Goal: Find specific page/section: Find specific page/section

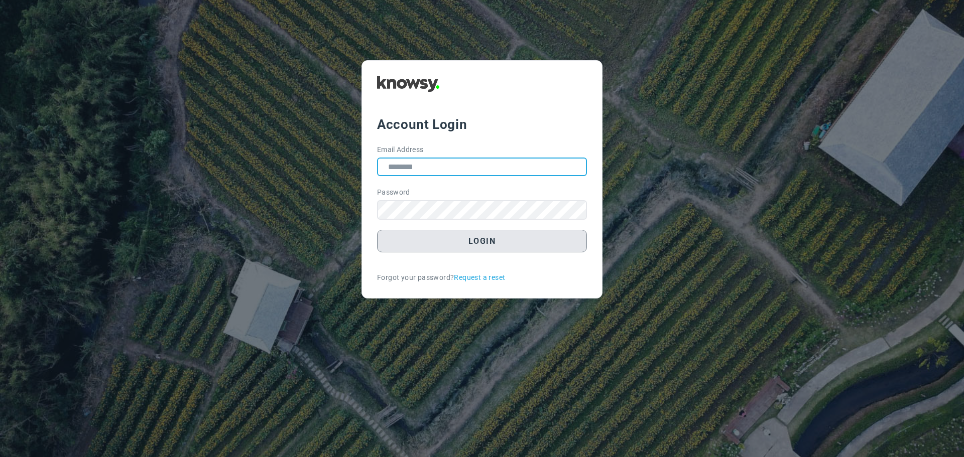
type input "**********"
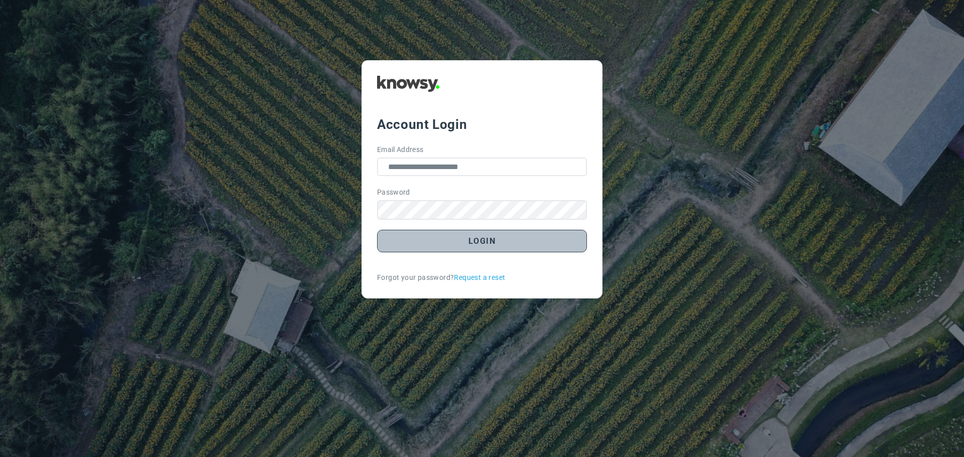
click at [474, 244] on button "Login" at bounding box center [482, 241] width 210 height 23
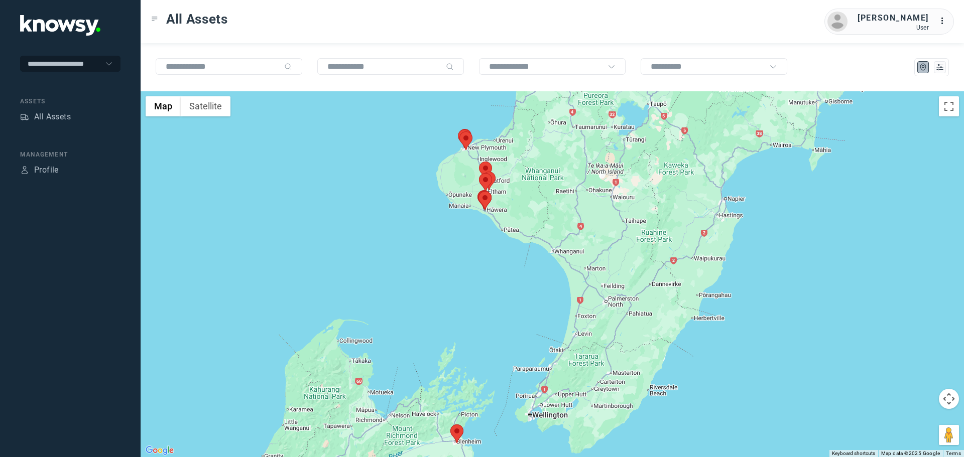
drag, startPoint x: 619, startPoint y: 229, endPoint x: 504, endPoint y: 229, distance: 114.5
click at [522, 248] on div at bounding box center [552, 274] width 823 height 366
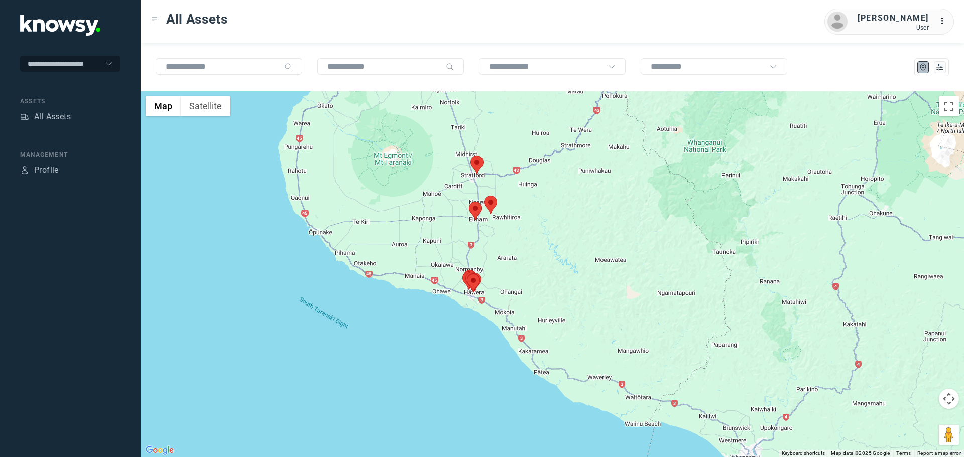
drag, startPoint x: 480, startPoint y: 135, endPoint x: 481, endPoint y: 186, distance: 50.7
click at [481, 186] on div at bounding box center [552, 274] width 823 height 366
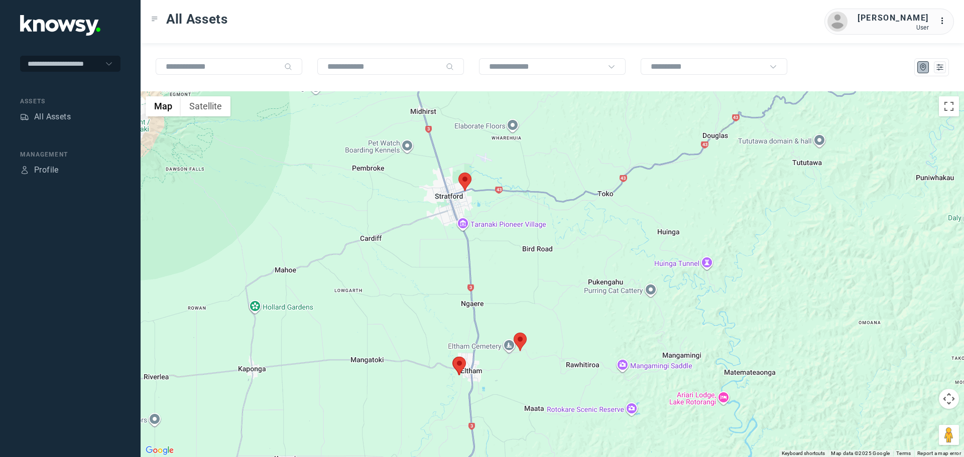
click at [458, 173] on area at bounding box center [458, 173] width 0 height 0
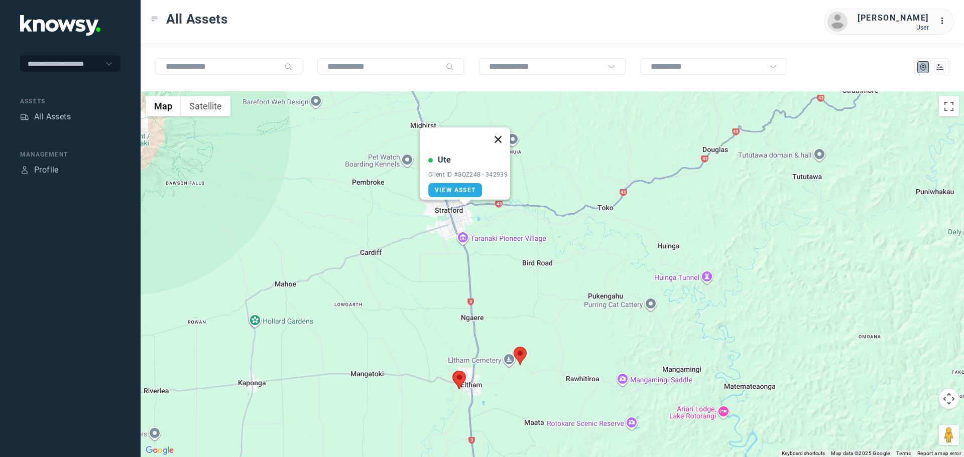
click at [505, 132] on button "Close" at bounding box center [498, 140] width 24 height 24
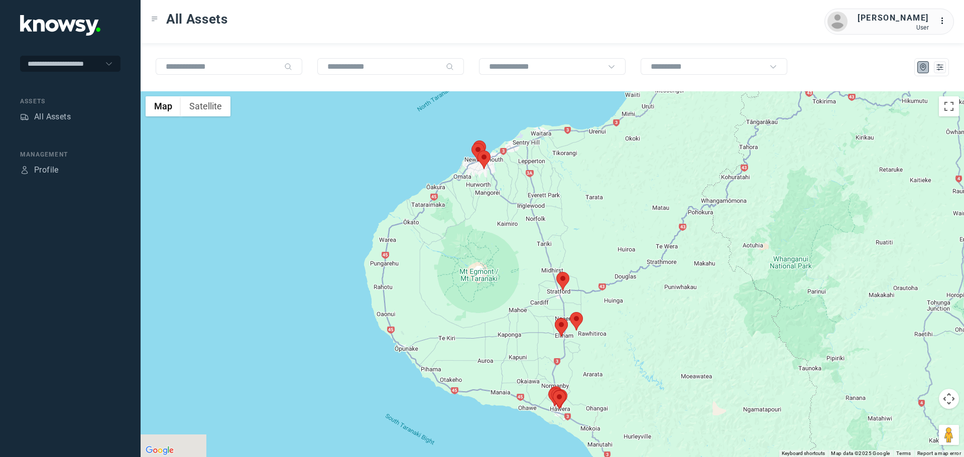
drag, startPoint x: 567, startPoint y: 279, endPoint x: 491, endPoint y: 179, distance: 124.7
click at [492, 180] on div "To navigate, press the arrow keys." at bounding box center [552, 274] width 823 height 366
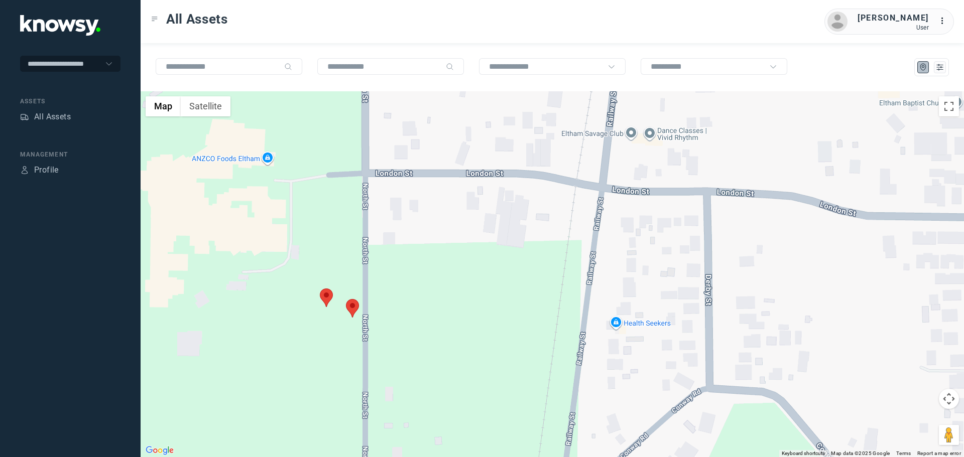
click at [346, 299] on area at bounding box center [346, 299] width 0 height 0
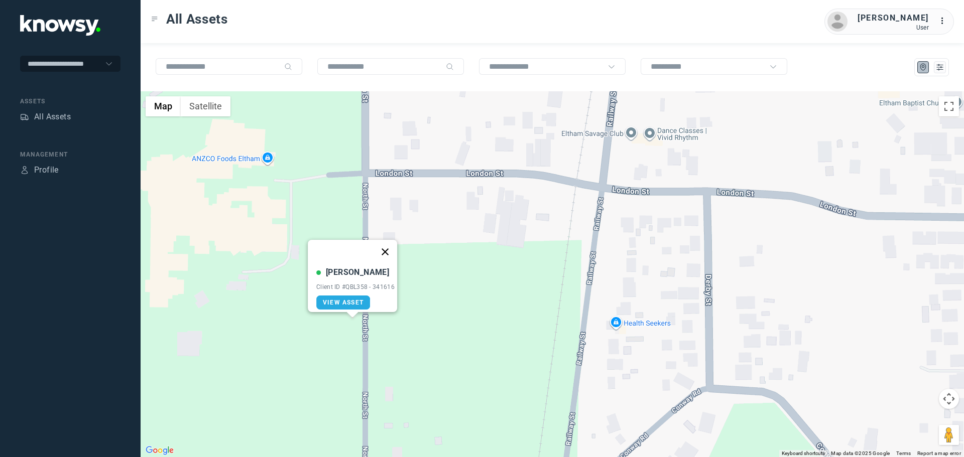
click at [392, 244] on button "Close" at bounding box center [385, 252] width 24 height 24
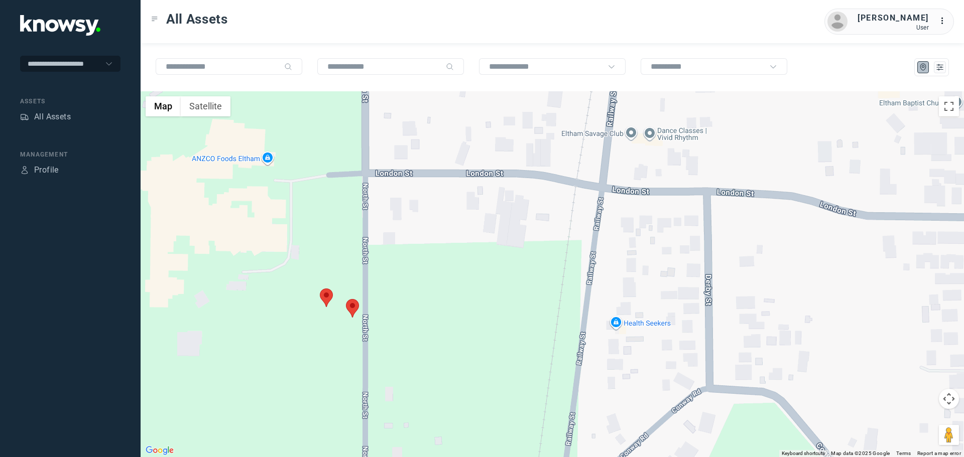
click at [320, 289] on area at bounding box center [320, 289] width 0 height 0
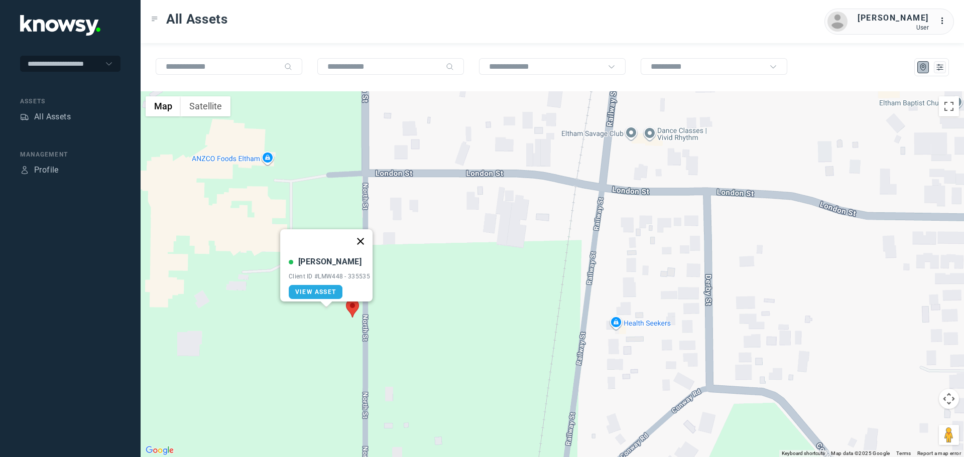
click at [368, 232] on button "Close" at bounding box center [360, 241] width 24 height 24
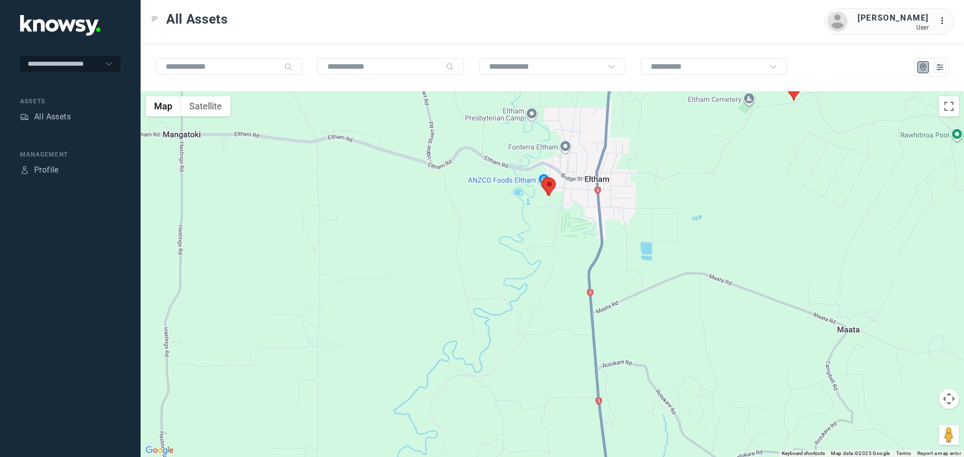
drag, startPoint x: 785, startPoint y: 338, endPoint x: 529, endPoint y: 184, distance: 298.4
click at [543, 185] on div at bounding box center [552, 274] width 823 height 366
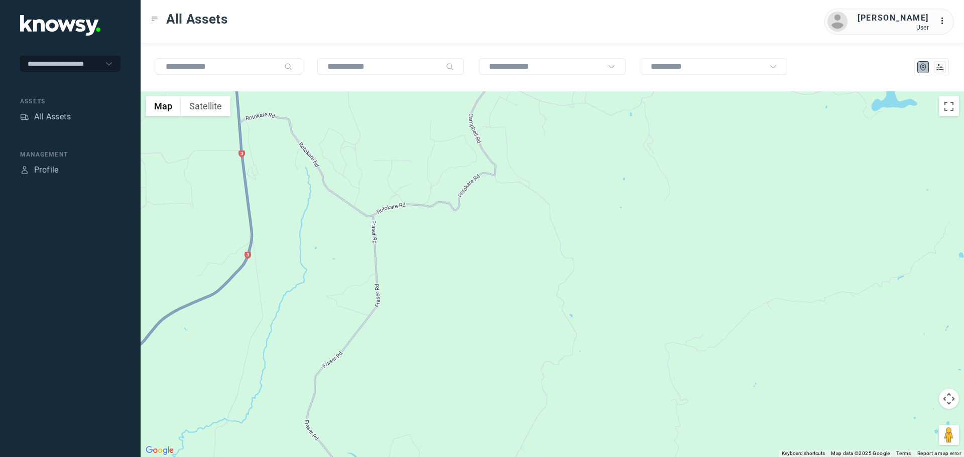
drag, startPoint x: 316, startPoint y: 277, endPoint x: 439, endPoint y: 188, distance: 151.4
click at [419, 178] on div at bounding box center [552, 274] width 823 height 366
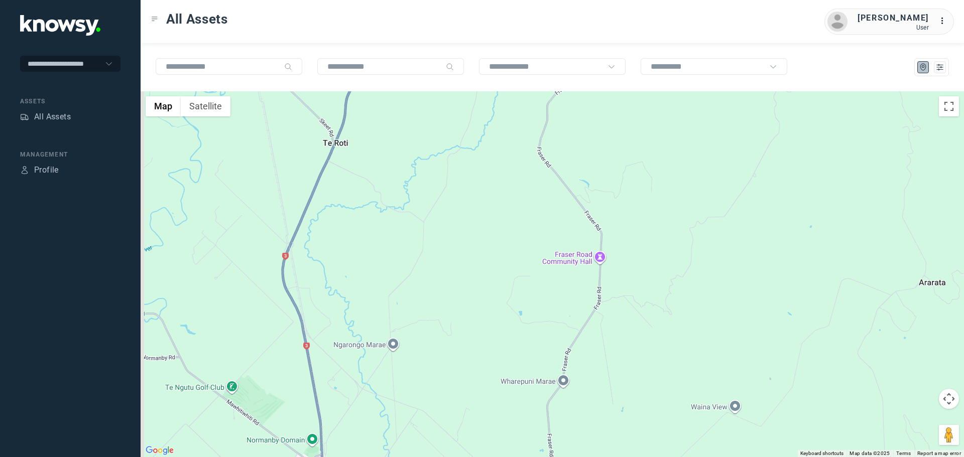
drag, startPoint x: 347, startPoint y: 290, endPoint x: 389, endPoint y: 198, distance: 101.5
click at [387, 199] on div at bounding box center [552, 274] width 823 height 366
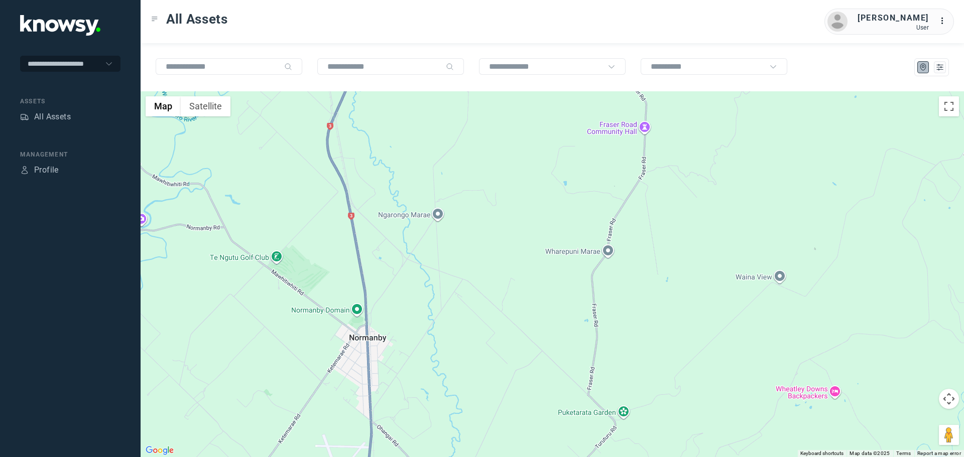
drag, startPoint x: 433, startPoint y: 273, endPoint x: 441, endPoint y: 220, distance: 52.9
click at [436, 239] on div at bounding box center [552, 274] width 823 height 366
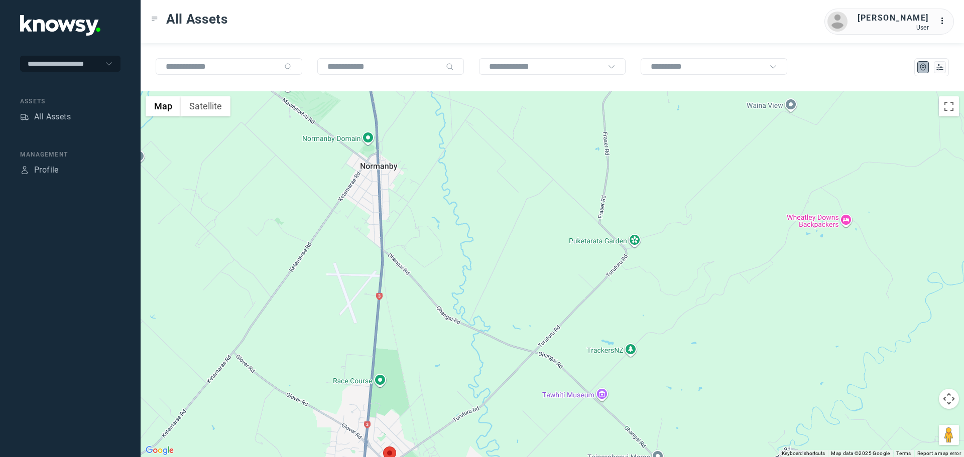
drag, startPoint x: 408, startPoint y: 289, endPoint x: 423, endPoint y: 211, distance: 79.8
click at [416, 220] on div at bounding box center [552, 274] width 823 height 366
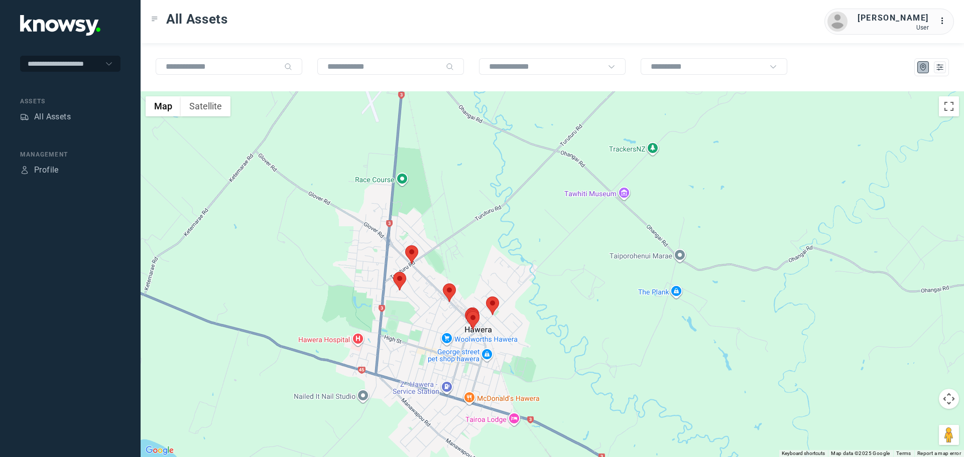
drag, startPoint x: 481, startPoint y: 305, endPoint x: 434, endPoint y: 269, distance: 59.4
click at [434, 269] on div at bounding box center [552, 274] width 823 height 366
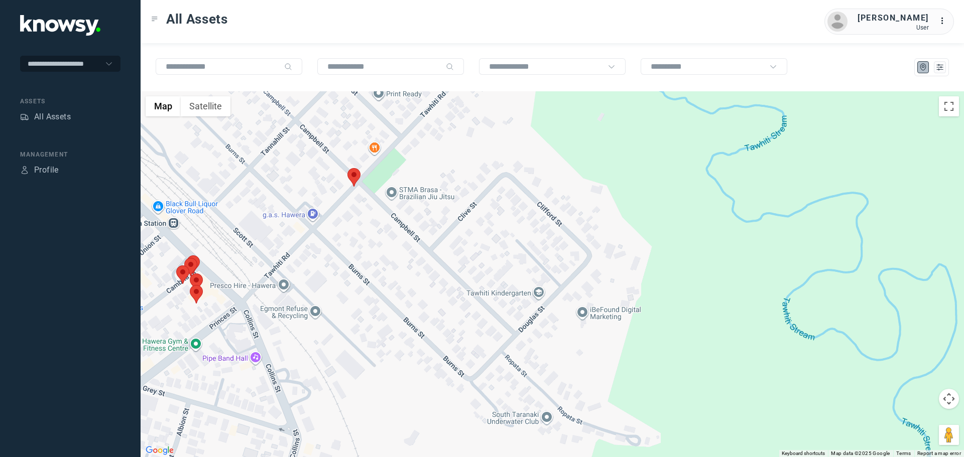
click at [347, 168] on area at bounding box center [347, 168] width 0 height 0
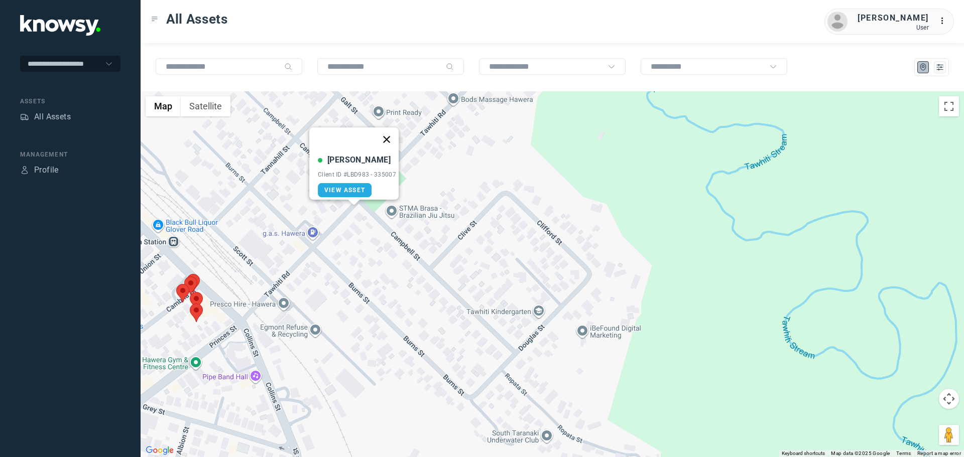
click at [391, 131] on button "Close" at bounding box center [387, 140] width 24 height 24
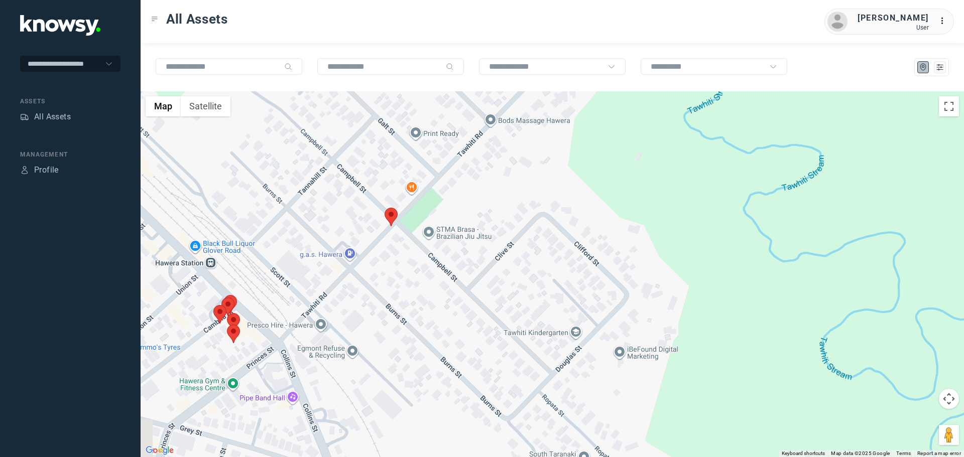
drag, startPoint x: 349, startPoint y: 195, endPoint x: 387, endPoint y: 217, distance: 43.7
click at [385, 208] on area at bounding box center [385, 208] width 0 height 0
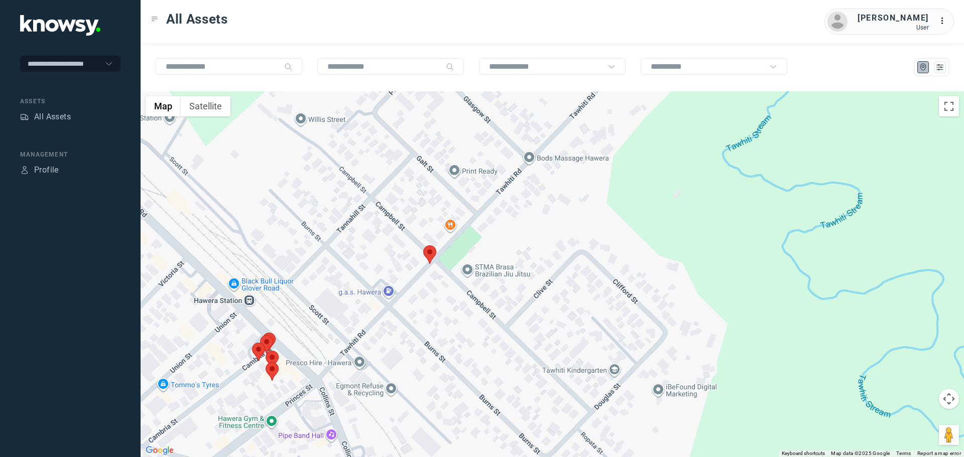
drag, startPoint x: 281, startPoint y: 230, endPoint x: 331, endPoint y: 274, distance: 66.9
click at [331, 274] on div at bounding box center [552, 274] width 823 height 366
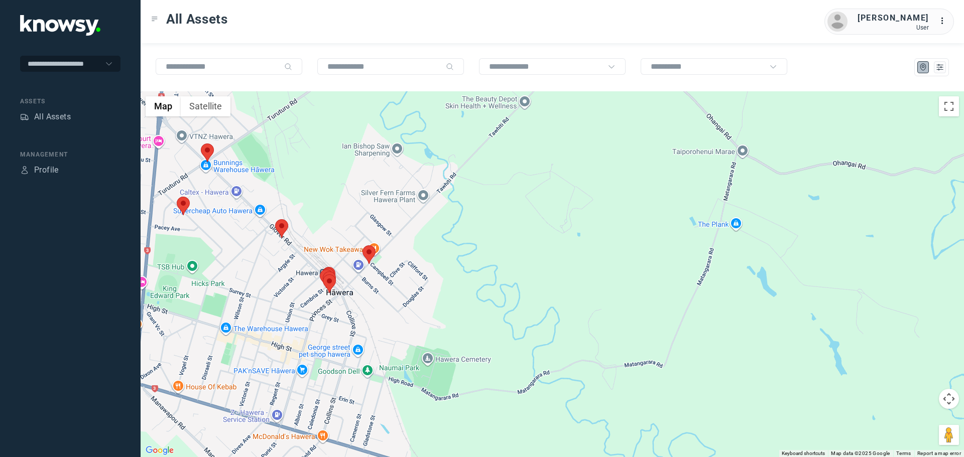
click at [275, 219] on area at bounding box center [275, 219] width 0 height 0
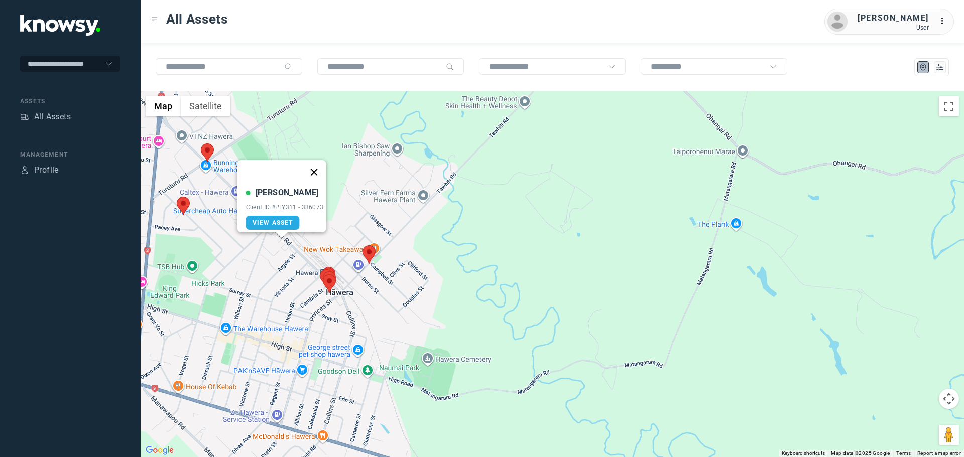
click at [321, 163] on button "Close" at bounding box center [314, 172] width 24 height 24
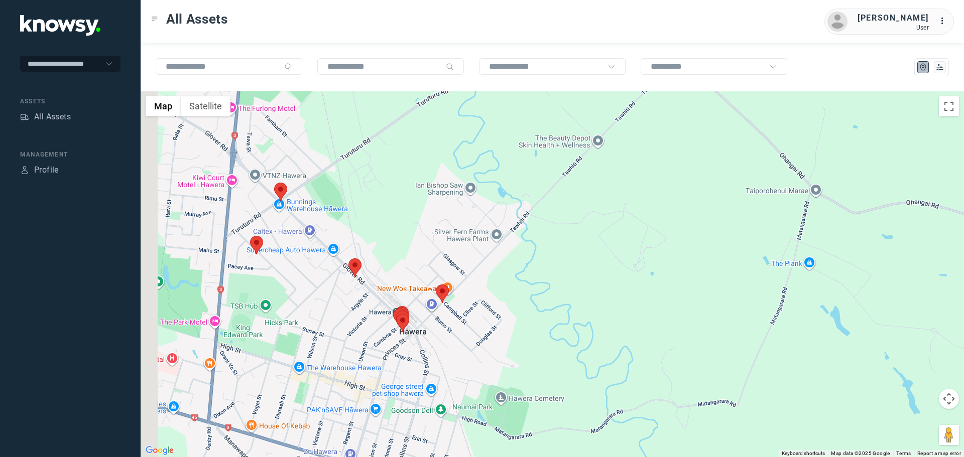
drag, startPoint x: 248, startPoint y: 162, endPoint x: 321, endPoint y: 201, distance: 83.1
click at [321, 201] on div at bounding box center [552, 274] width 823 height 366
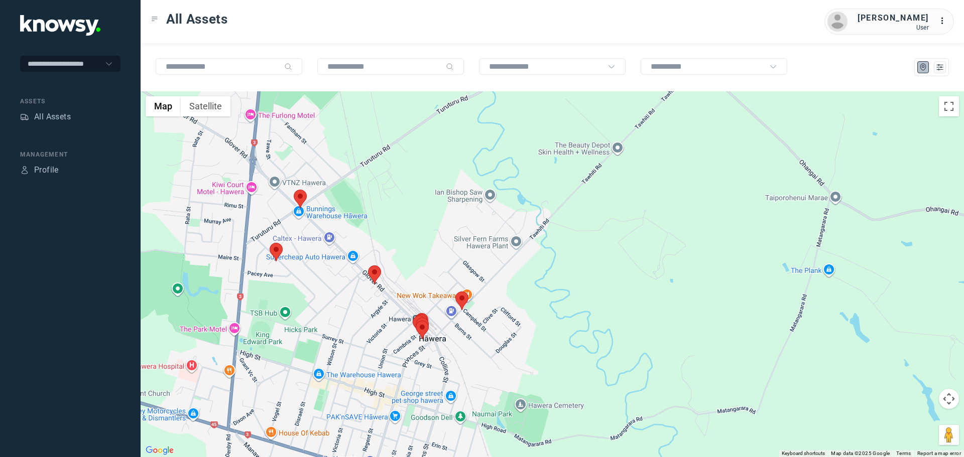
click at [294, 190] on area at bounding box center [294, 190] width 0 height 0
click at [334, 137] on button "Close" at bounding box center [333, 143] width 24 height 24
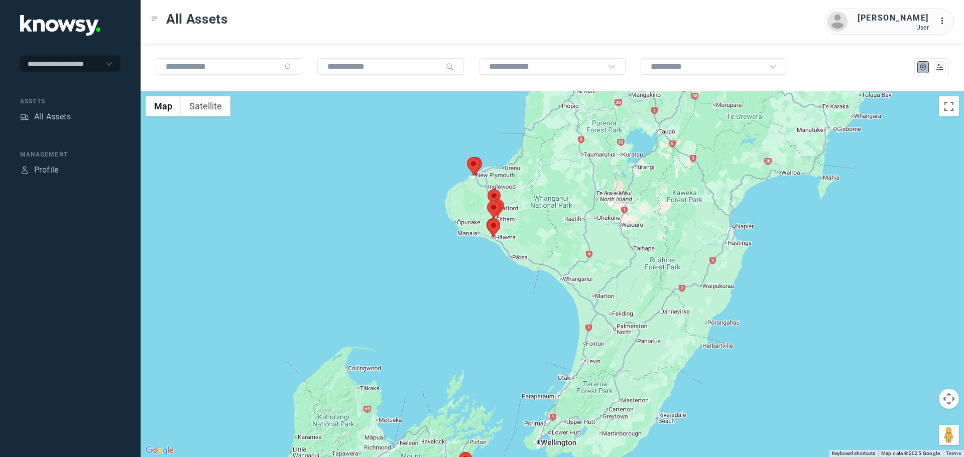
drag, startPoint x: 559, startPoint y: 182, endPoint x: 477, endPoint y: 240, distance: 100.8
click at [477, 240] on div "To navigate, press the arrow keys." at bounding box center [552, 274] width 823 height 366
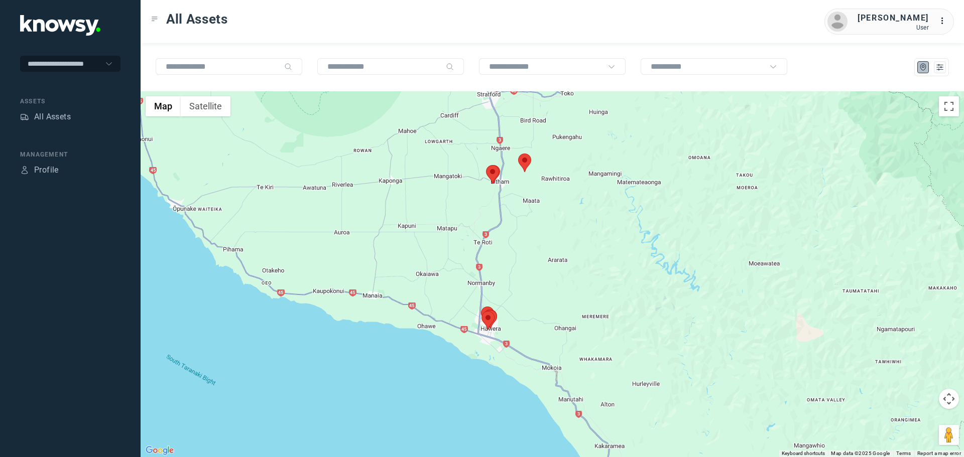
click at [518, 154] on area at bounding box center [518, 154] width 0 height 0
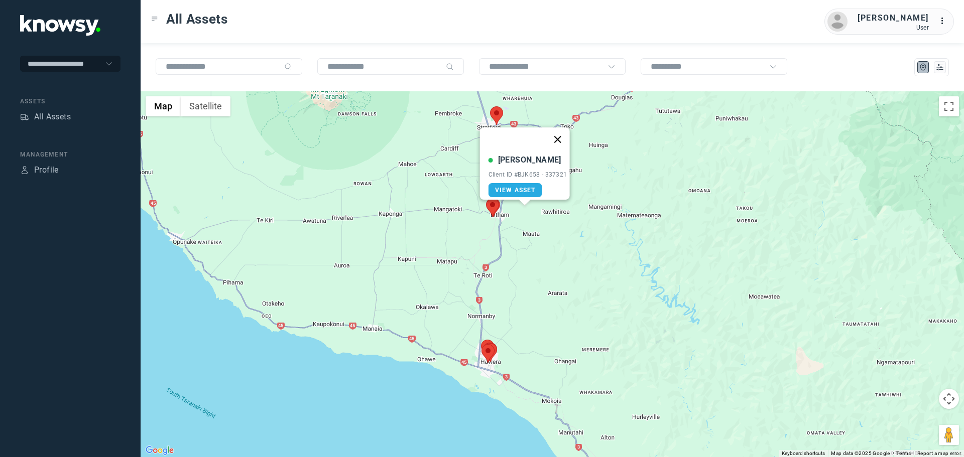
click at [563, 132] on button "Close" at bounding box center [557, 140] width 24 height 24
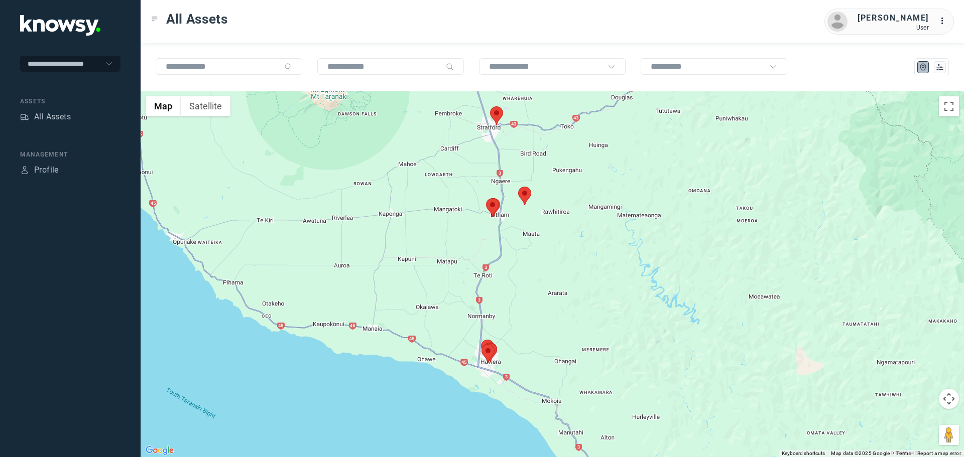
click at [490, 106] on area at bounding box center [490, 106] width 0 height 0
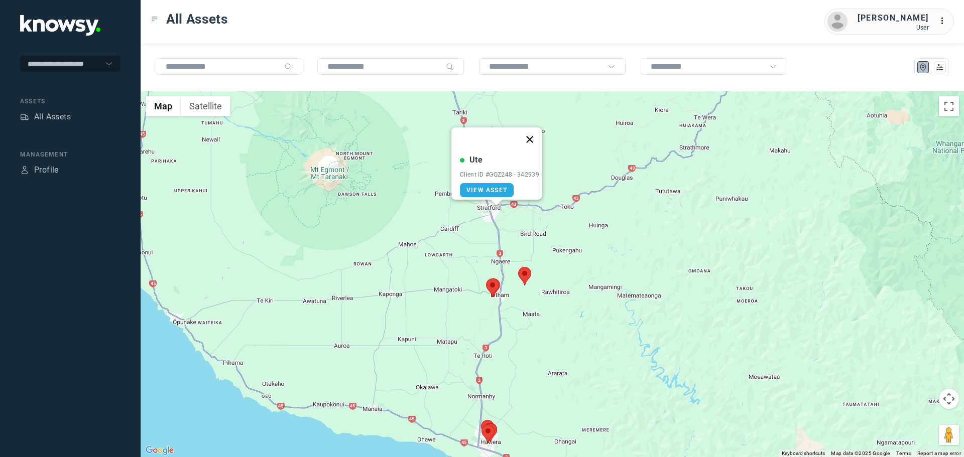
click at [530, 132] on button "Close" at bounding box center [530, 140] width 24 height 24
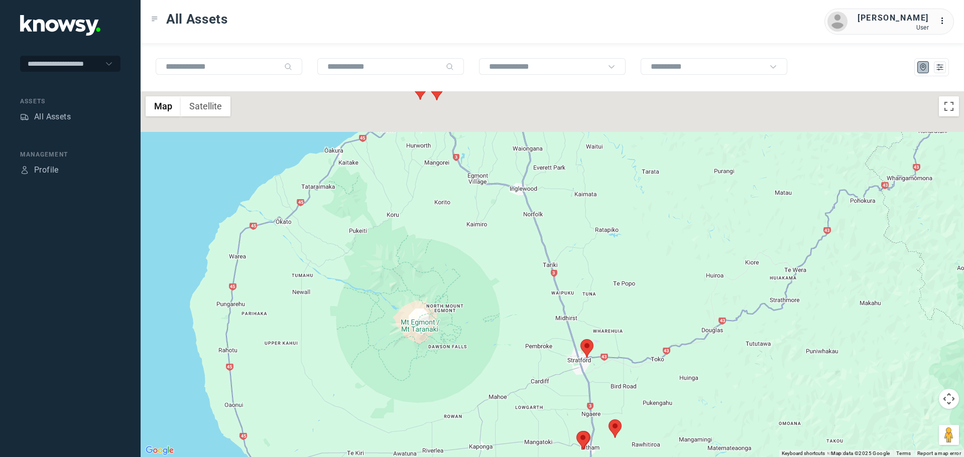
drag, startPoint x: 402, startPoint y: 186, endPoint x: 493, endPoint y: 315, distance: 157.4
click at [500, 350] on div at bounding box center [552, 274] width 823 height 366
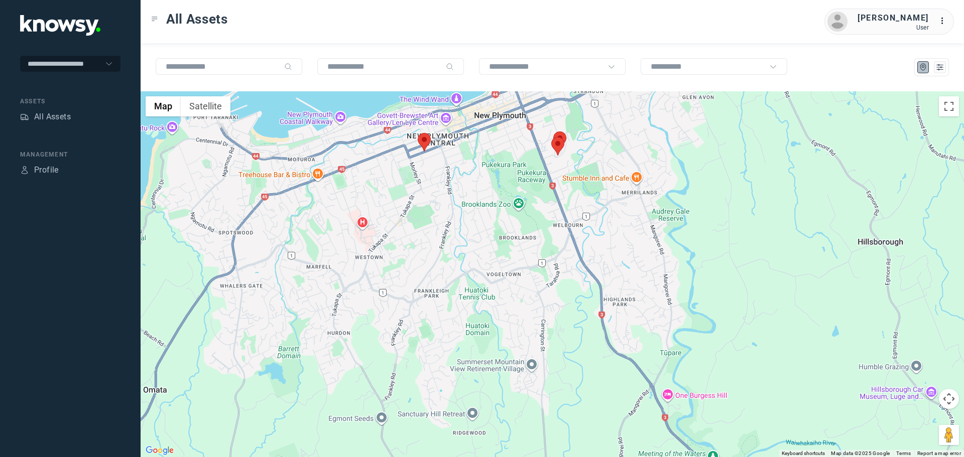
click at [418, 133] on area at bounding box center [418, 133] width 0 height 0
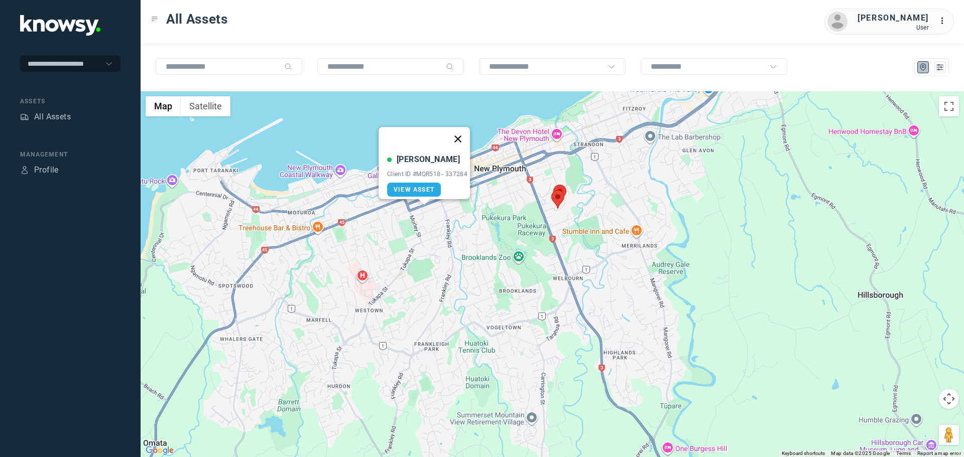
click at [465, 130] on button "Close" at bounding box center [458, 139] width 24 height 24
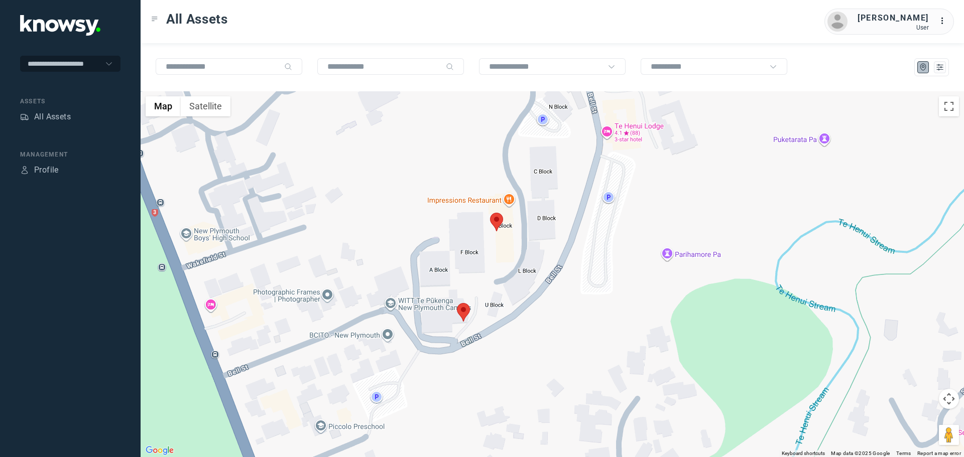
click at [457, 303] on area at bounding box center [457, 303] width 0 height 0
click at [503, 250] on button "Close" at bounding box center [497, 256] width 24 height 24
